Goal: Complete application form

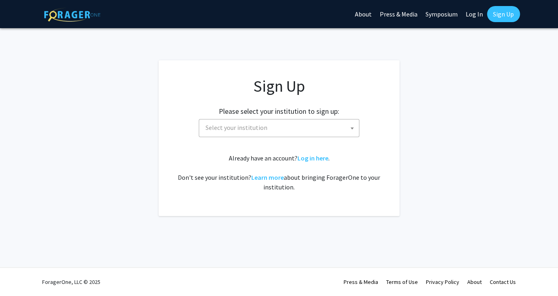
click at [284, 126] on span "Select your institution" at bounding box center [280, 127] width 157 height 16
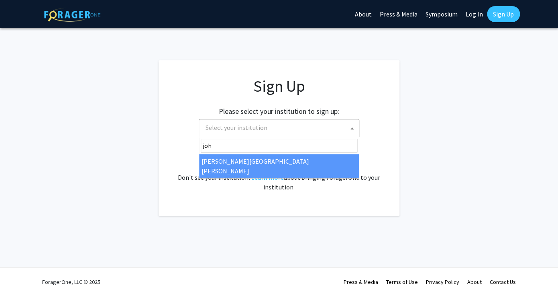
type input "joh"
select select "1"
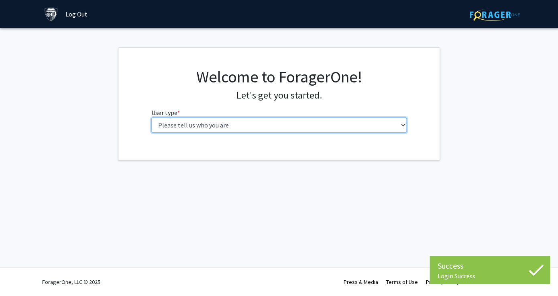
click at [151, 117] on select "Please tell us who you are Undergraduate Student Master's Student Doctoral Cand…" at bounding box center [279, 124] width 256 height 15
select select "2: masters"
click option "Master's Student" at bounding box center [0, 0] width 0 height 0
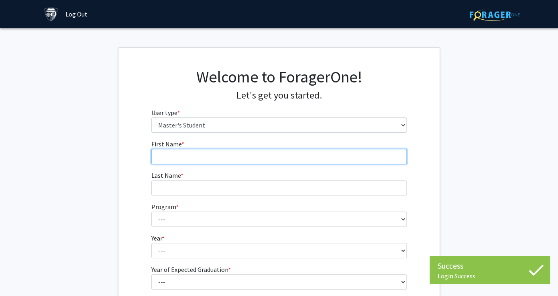
click at [320, 162] on input "First Name * required" at bounding box center [279, 156] width 256 height 15
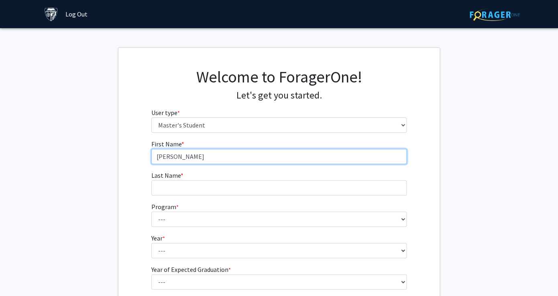
type input "Clemencia"
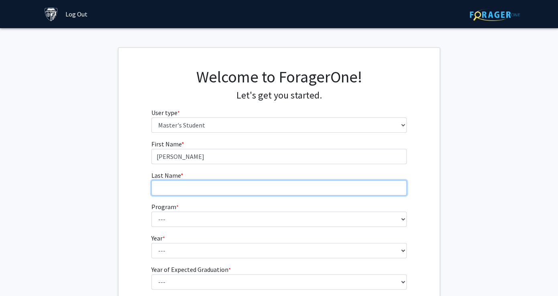
click at [333, 186] on input "Last Name * required" at bounding box center [279, 187] width 256 height 15
type input "El Antouri"
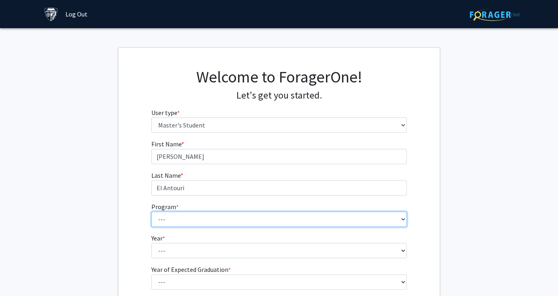
click at [151, 211] on select "--- Anatomy Education Applied and Computational Mathematics Applied Biomedical …" at bounding box center [279, 218] width 256 height 15
select select "100: 85"
click option "International Relations" at bounding box center [0, 0] width 0 height 0
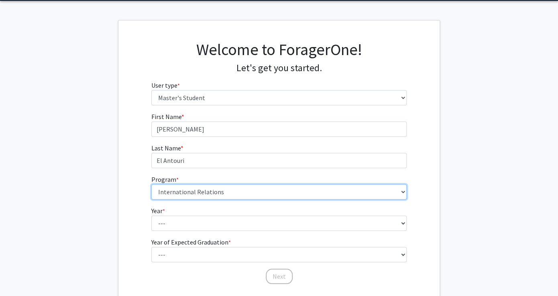
scroll to position [50, 0]
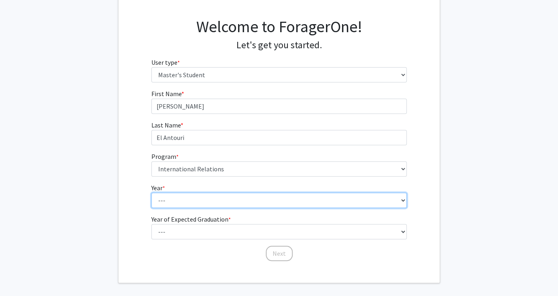
click at [151, 192] on select "--- First Year Second Year" at bounding box center [279, 199] width 256 height 15
select select "1: first_year"
click option "First Year" at bounding box center [0, 0] width 0 height 0
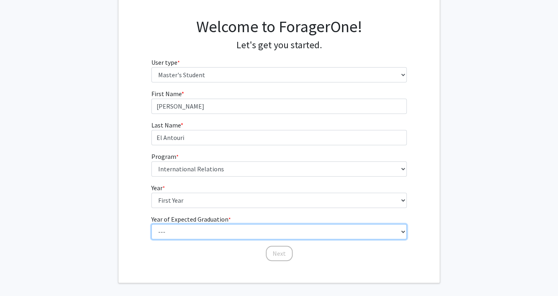
click at [151, 224] on select "--- 2025 2026 2027 2028 2029 2030 2031 2032 2033 2034" at bounding box center [279, 231] width 256 height 15
select select "3: 2027"
click option "2027" at bounding box center [0, 0] width 0 height 0
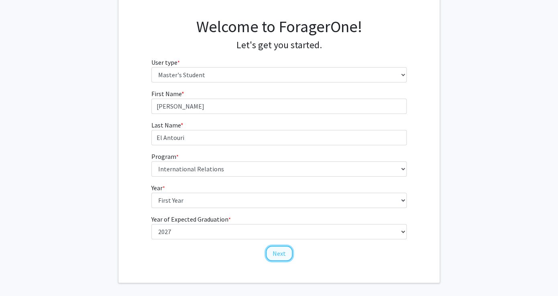
click at [280, 252] on button "Next" at bounding box center [279, 252] width 27 height 15
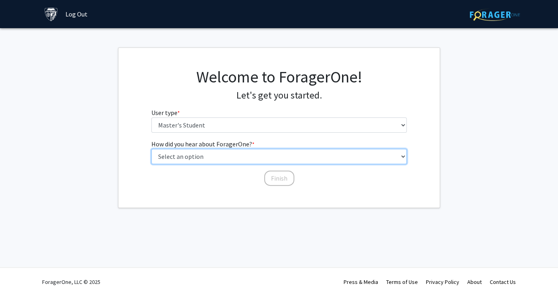
click at [151, 149] on select "Select an option Peer/student recommendation Faculty/staff recommendation Unive…" at bounding box center [279, 156] width 256 height 15
select select "3: university_website"
click option "University website" at bounding box center [0, 0] width 0 height 0
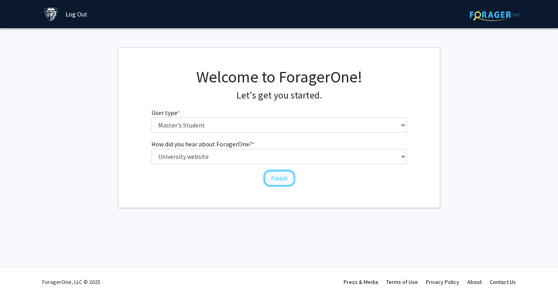
click at [277, 177] on button "Finish" at bounding box center [279, 177] width 30 height 15
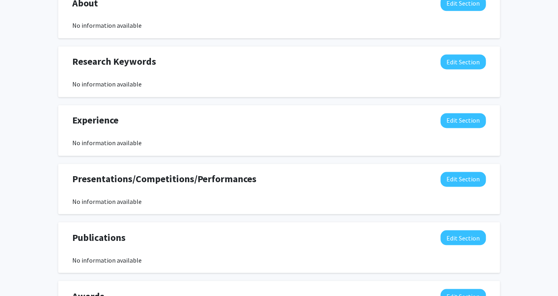
scroll to position [458, 0]
